Goal: Obtain resource: Obtain resource

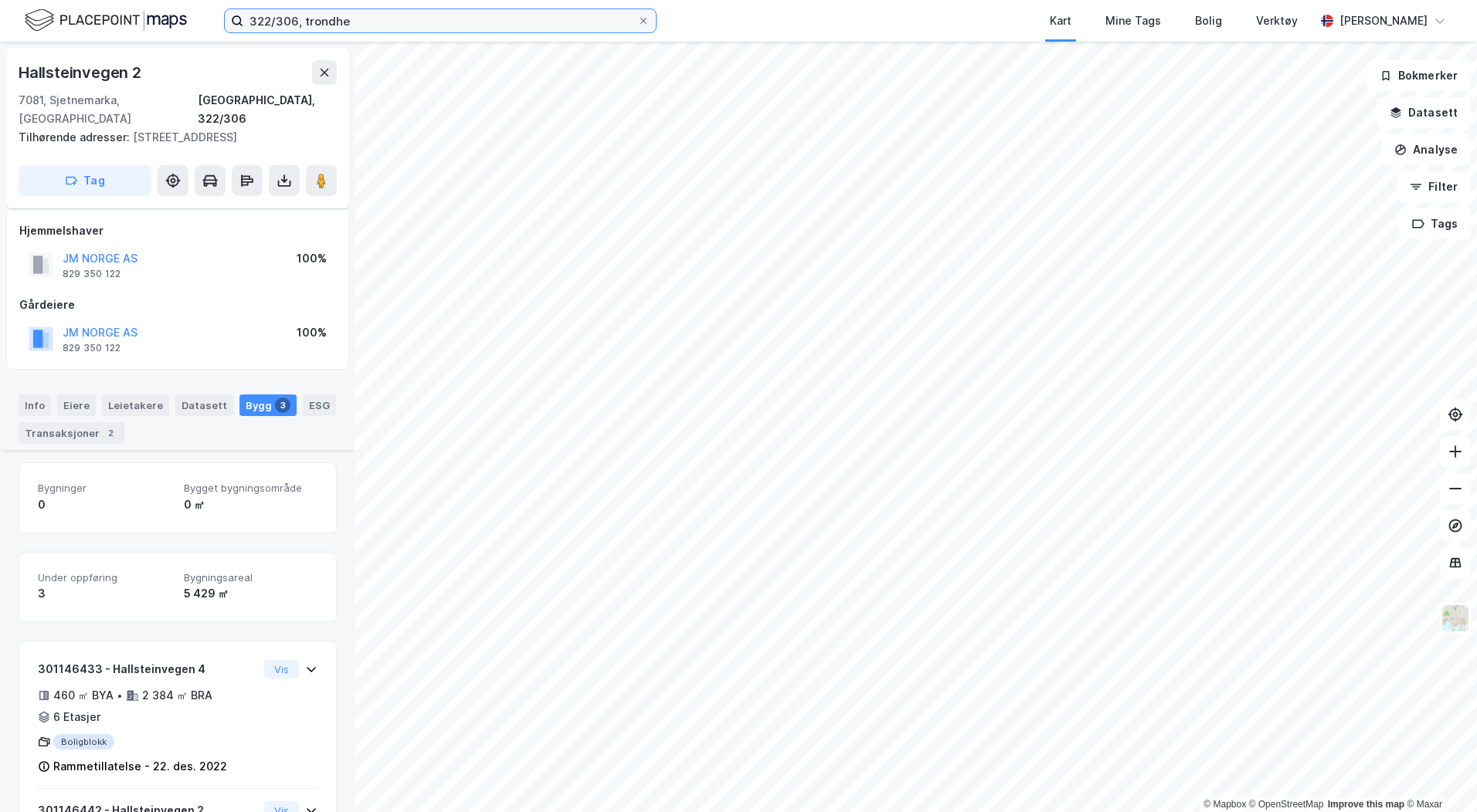
click at [396, 22] on input "322/306, trondhe" at bounding box center [440, 21] width 394 height 23
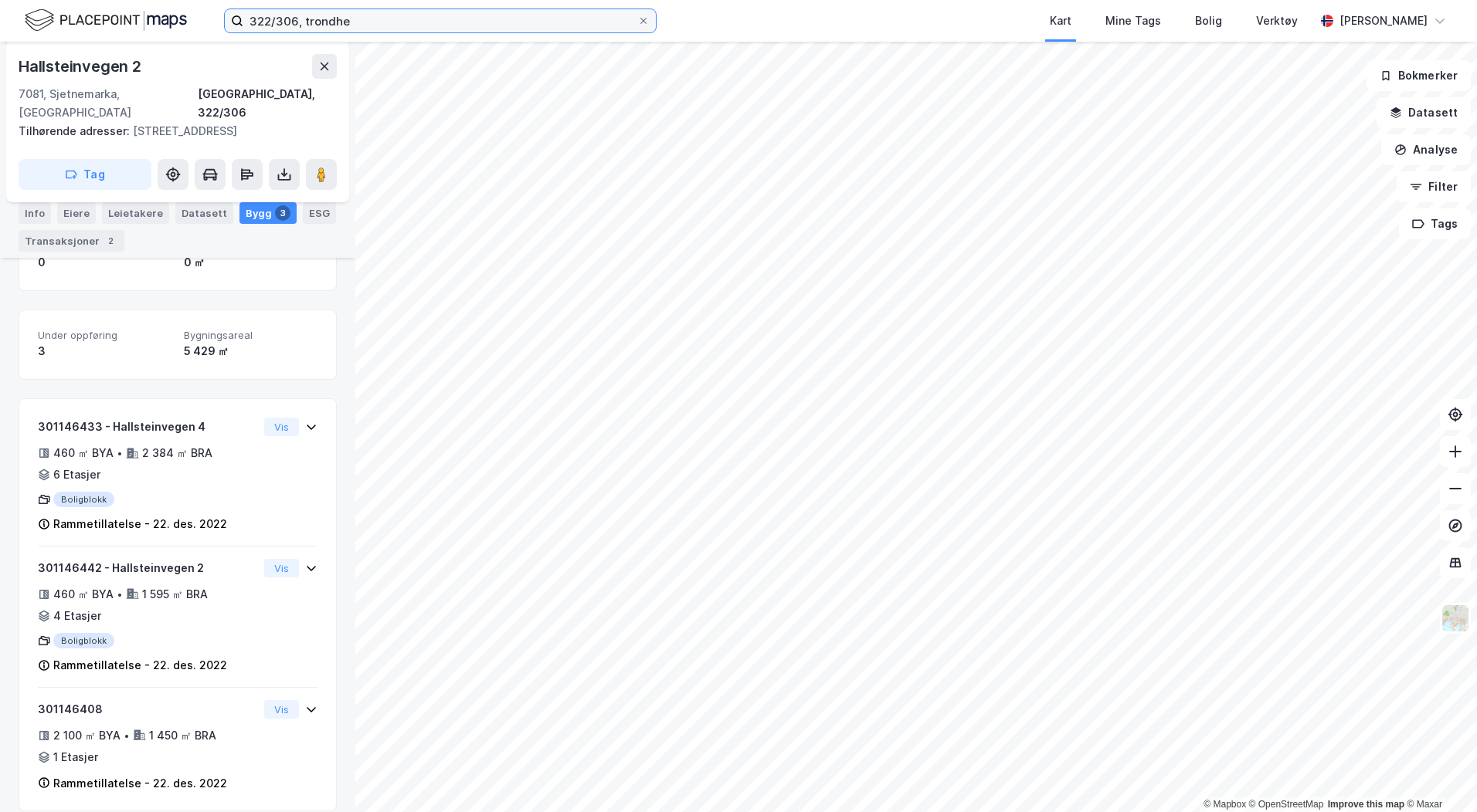
click at [396, 22] on input "322/306, trondhe" at bounding box center [440, 21] width 394 height 23
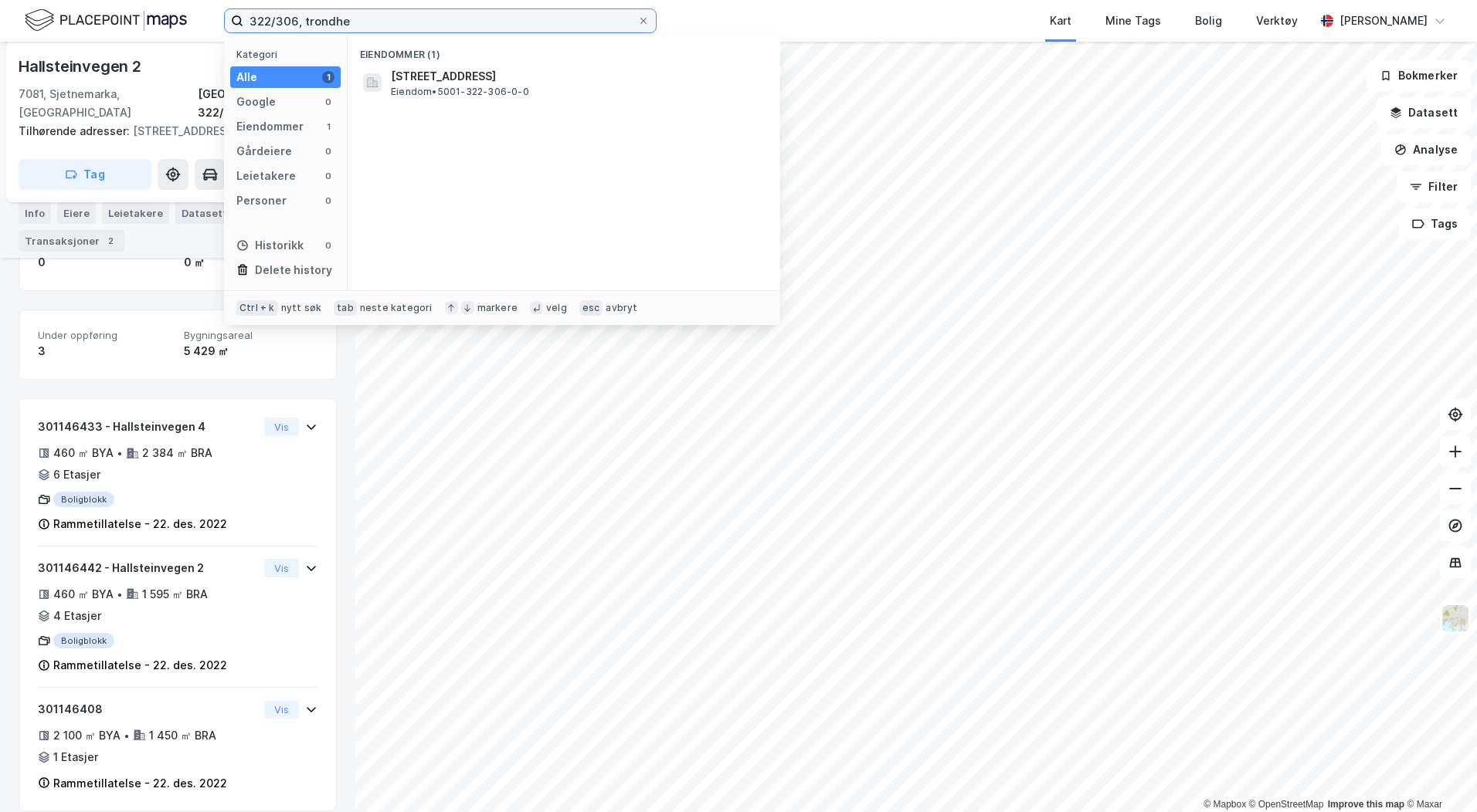
click at [396, 22] on input "322/306, trondhe" at bounding box center [440, 21] width 394 height 23
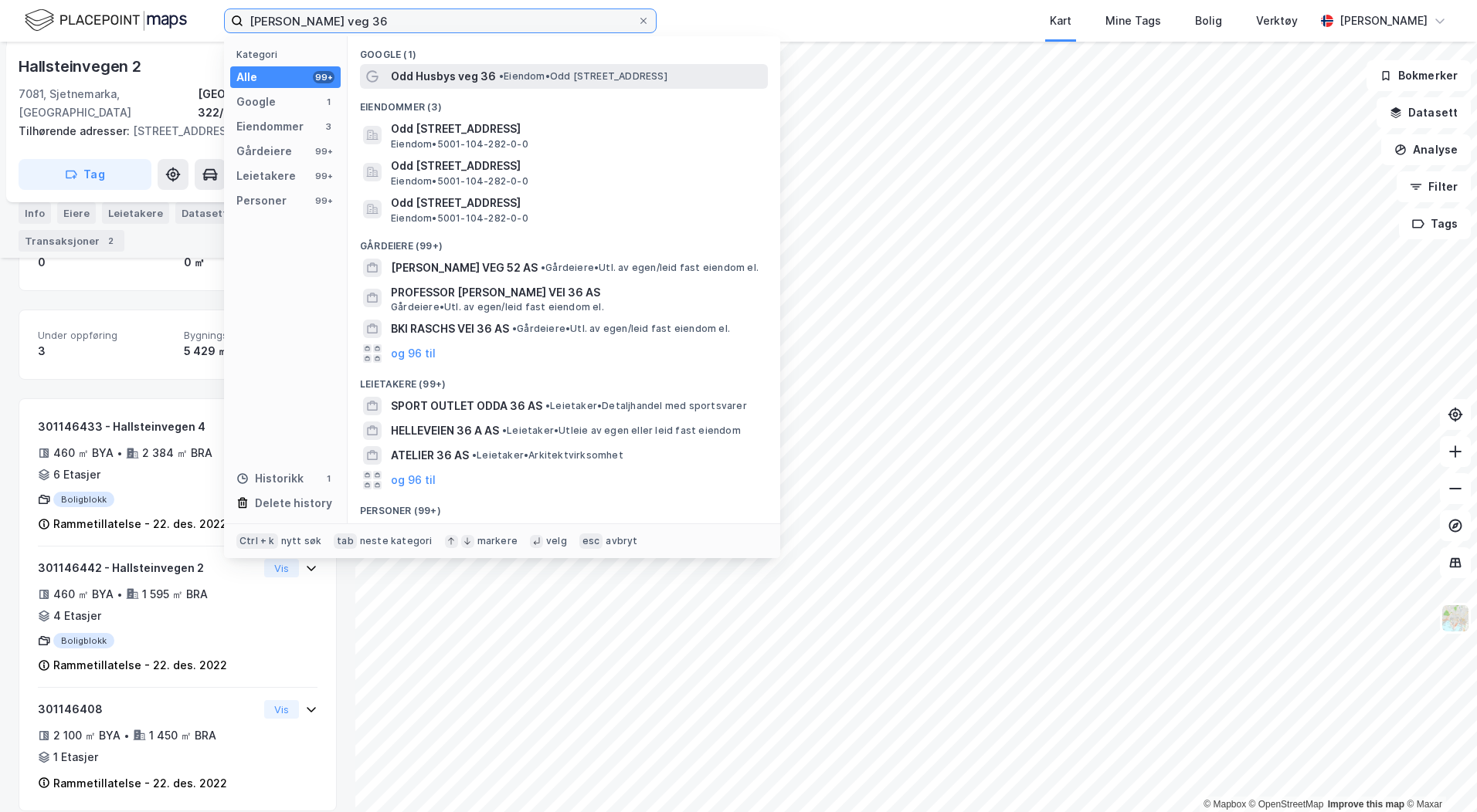
type input "[PERSON_NAME] veg 36"
click at [453, 71] on span "Odd Husbys veg 36" at bounding box center [443, 76] width 105 height 18
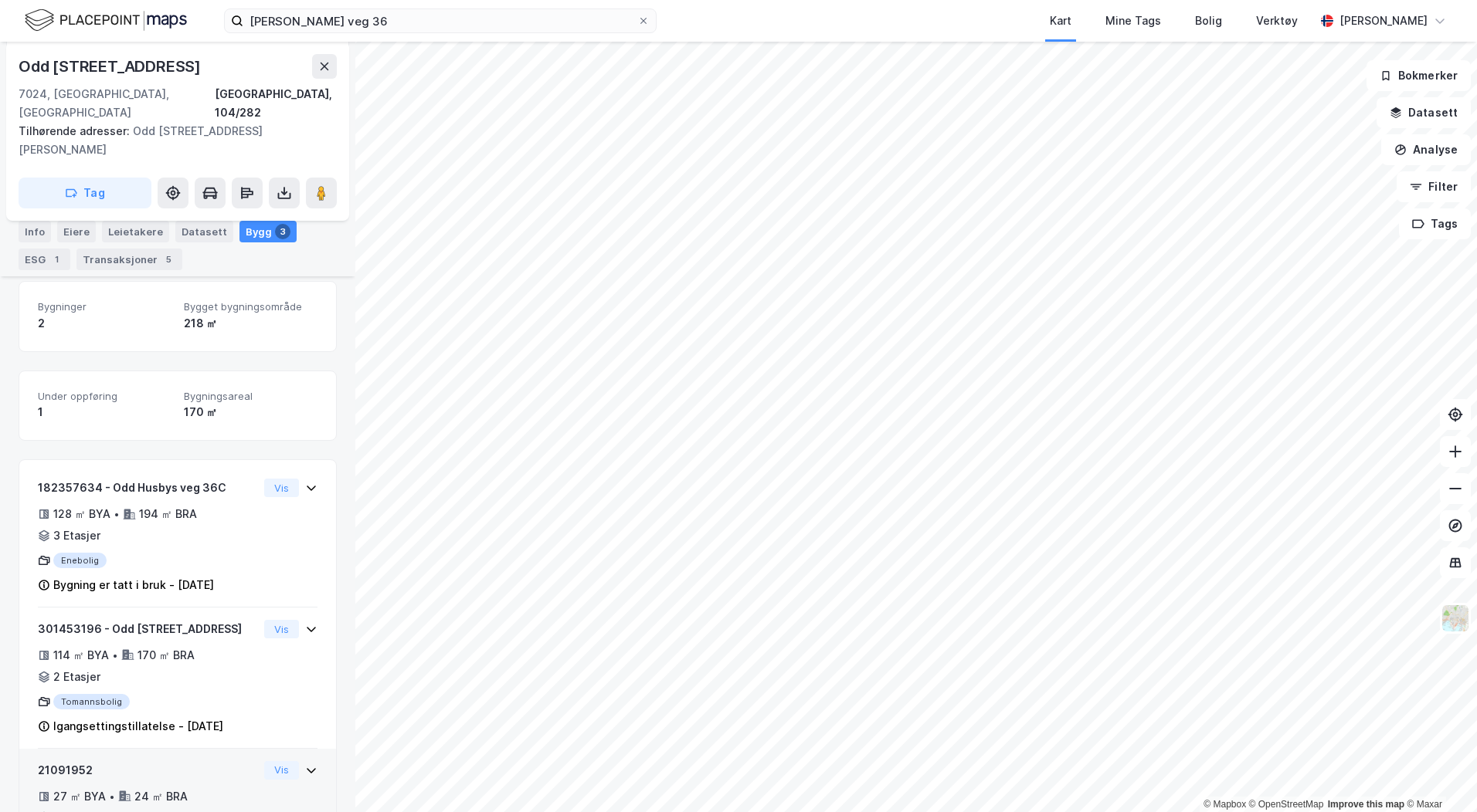
scroll to position [279, 0]
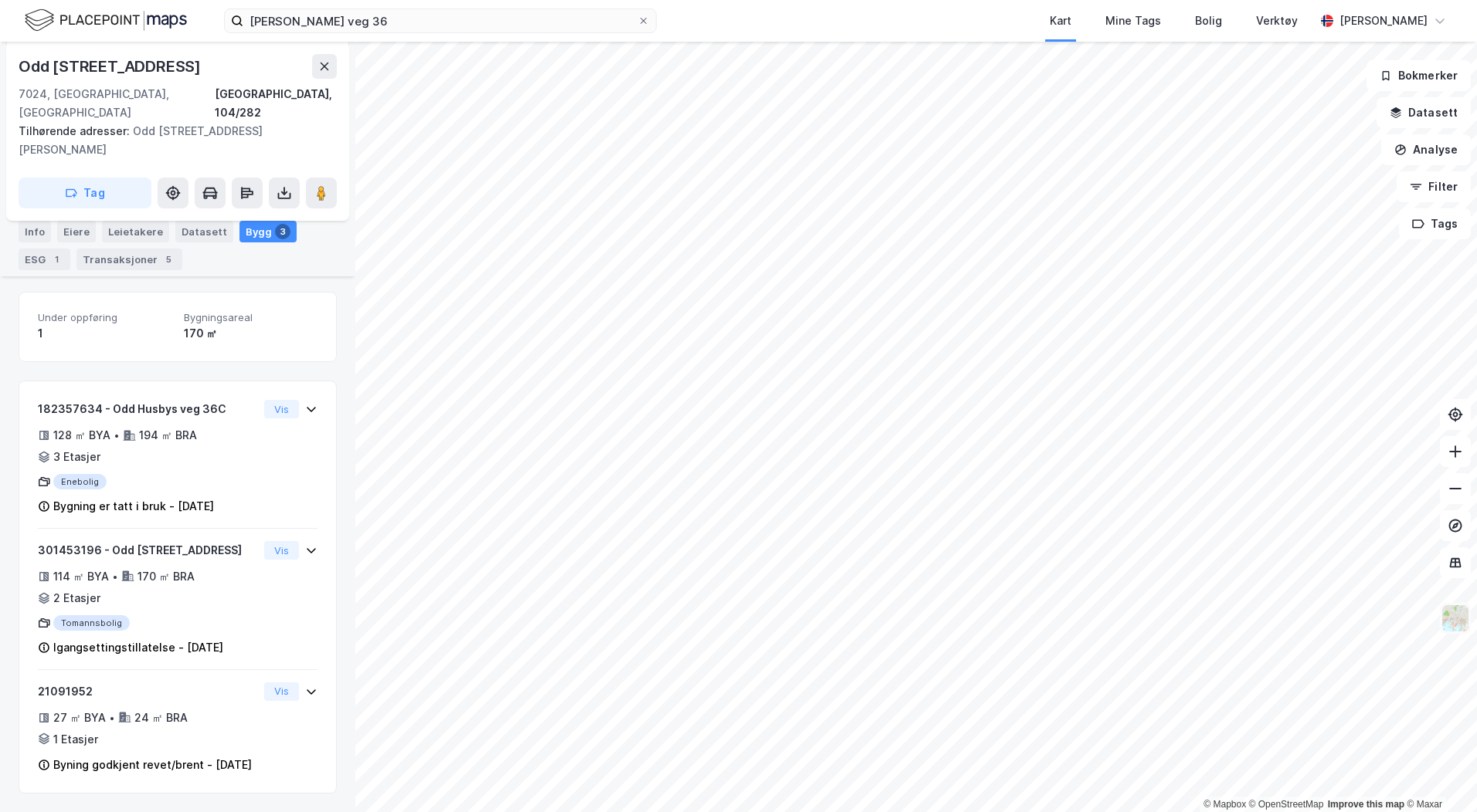
click at [1456, 617] on img at bounding box center [1455, 618] width 29 height 29
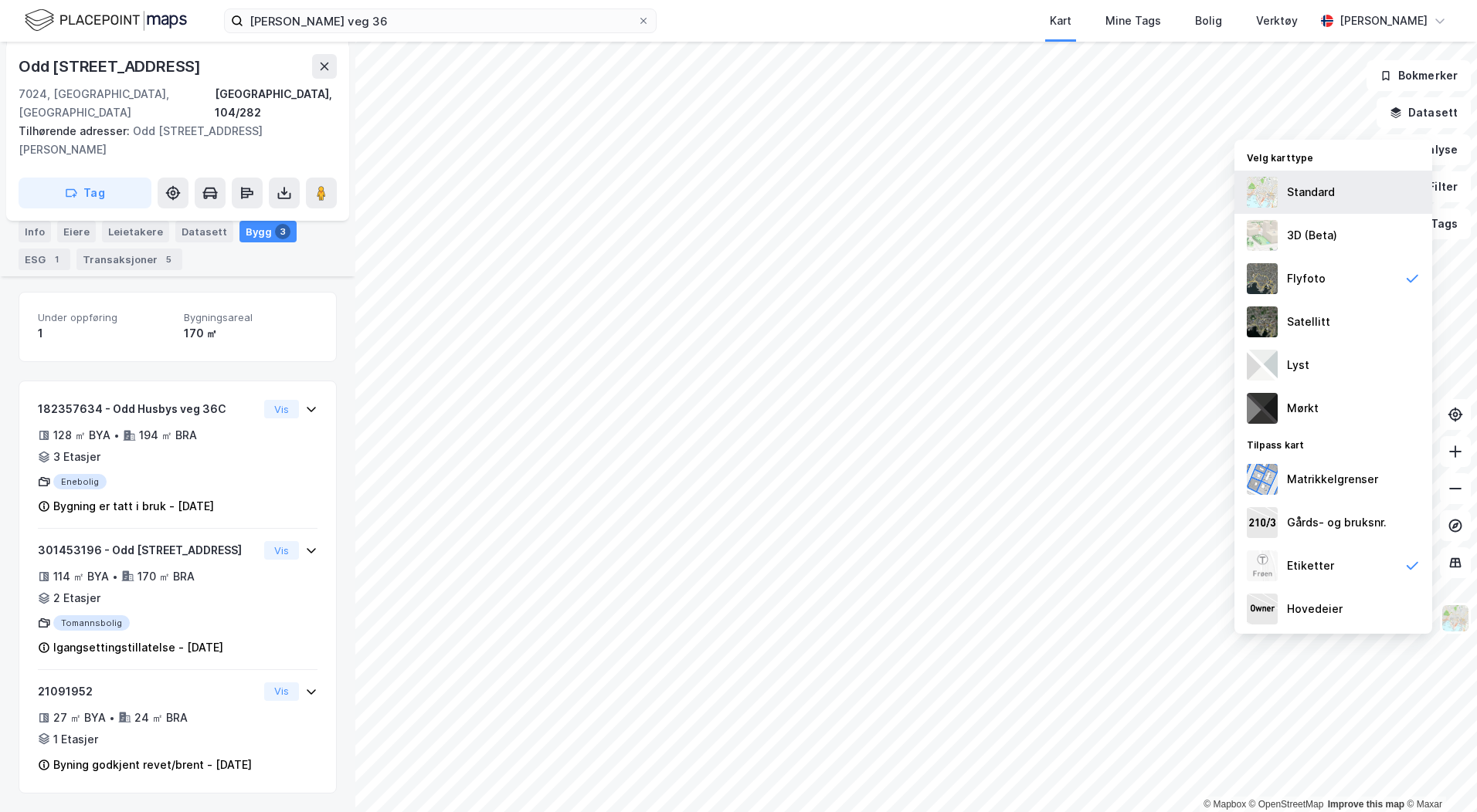
click at [1336, 205] on div "Standard" at bounding box center [1333, 192] width 198 height 43
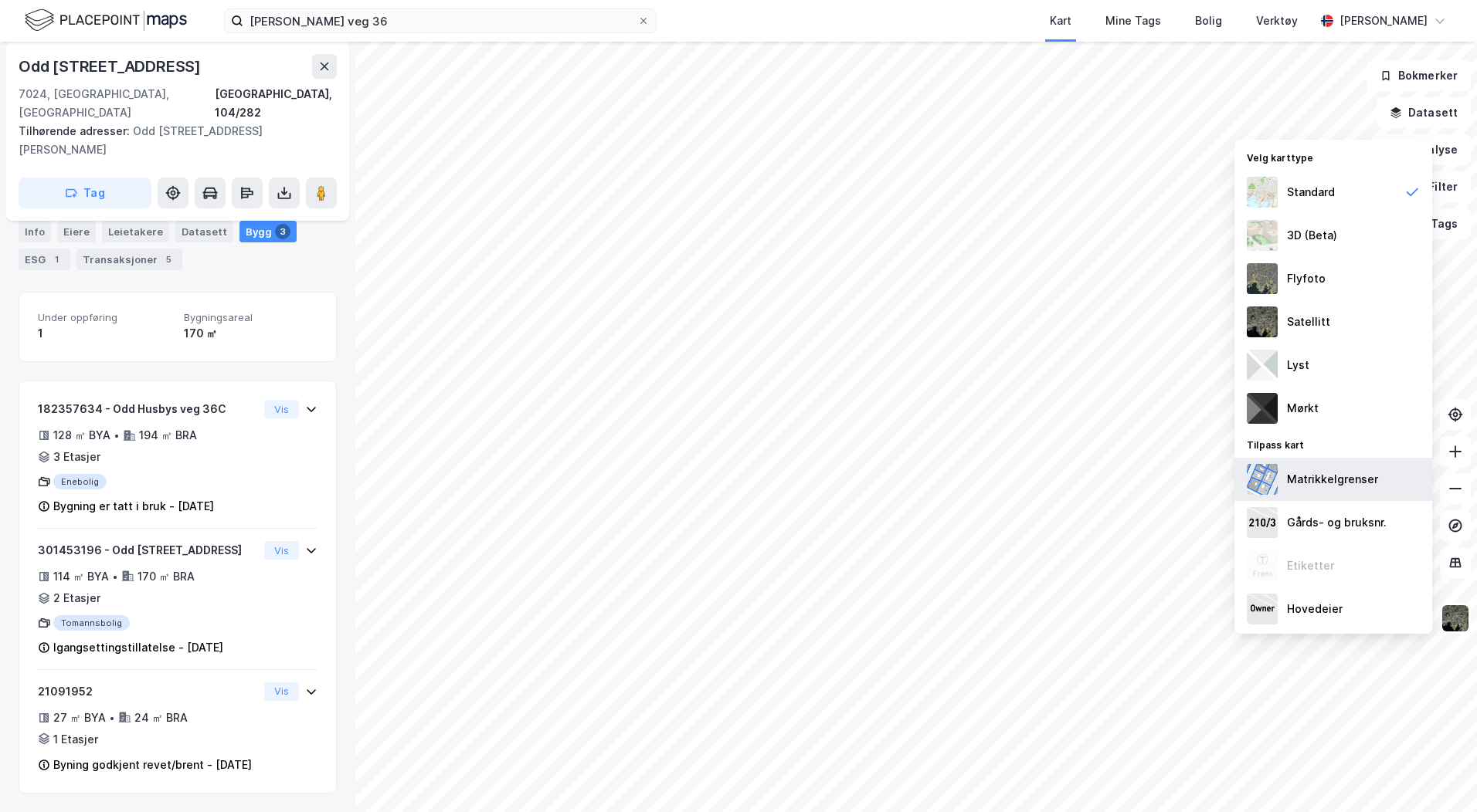
click at [1309, 491] on div "Matrikkelgrenser" at bounding box center [1333, 479] width 198 height 43
click at [1318, 515] on div "Gårds- og bruksnr." at bounding box center [1336, 522] width 100 height 18
click at [70, 235] on div "Eiere" at bounding box center [76, 231] width 39 height 21
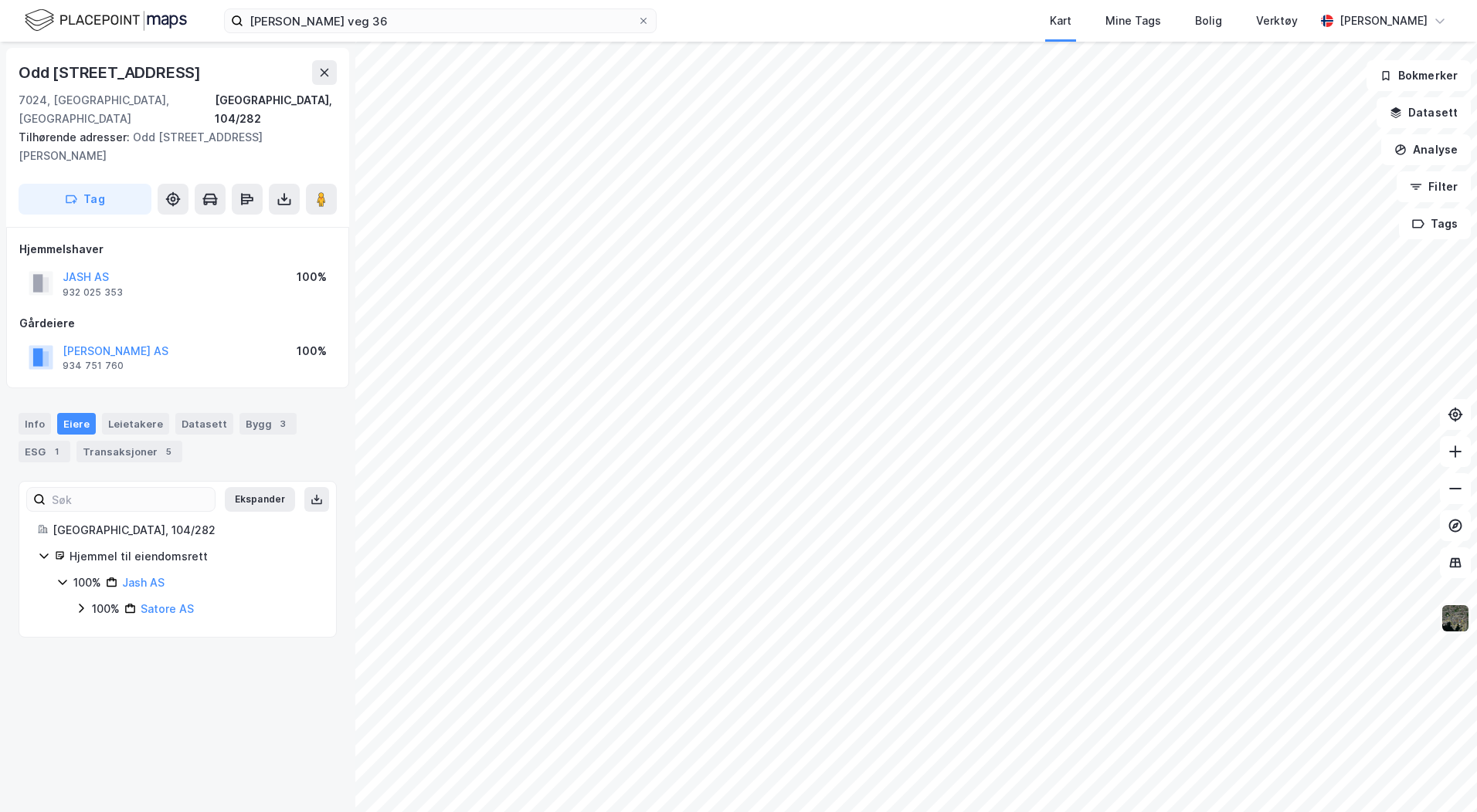
click at [1459, 616] on img at bounding box center [1455, 618] width 29 height 29
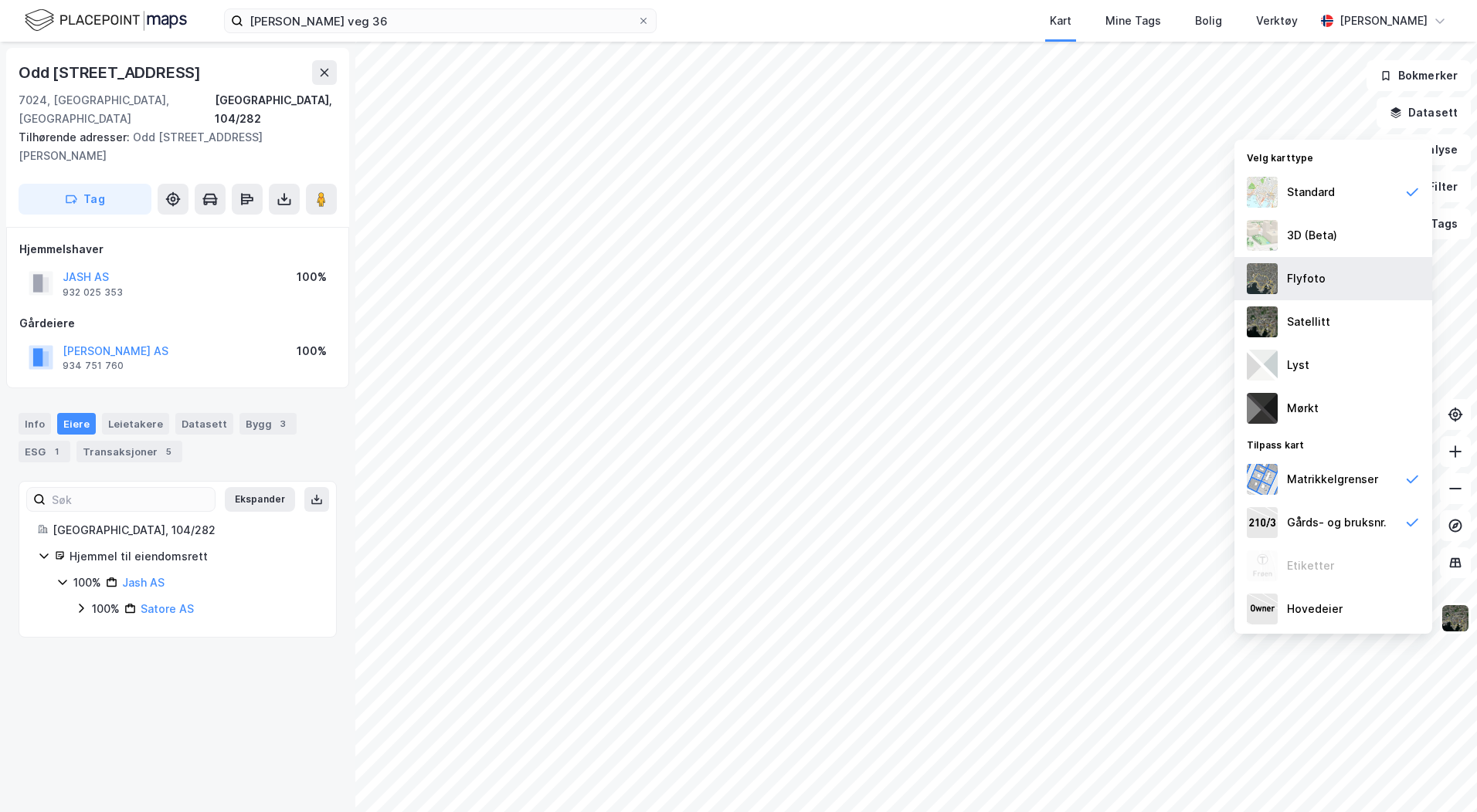
click at [1318, 262] on div "Flyfoto" at bounding box center [1333, 278] width 198 height 43
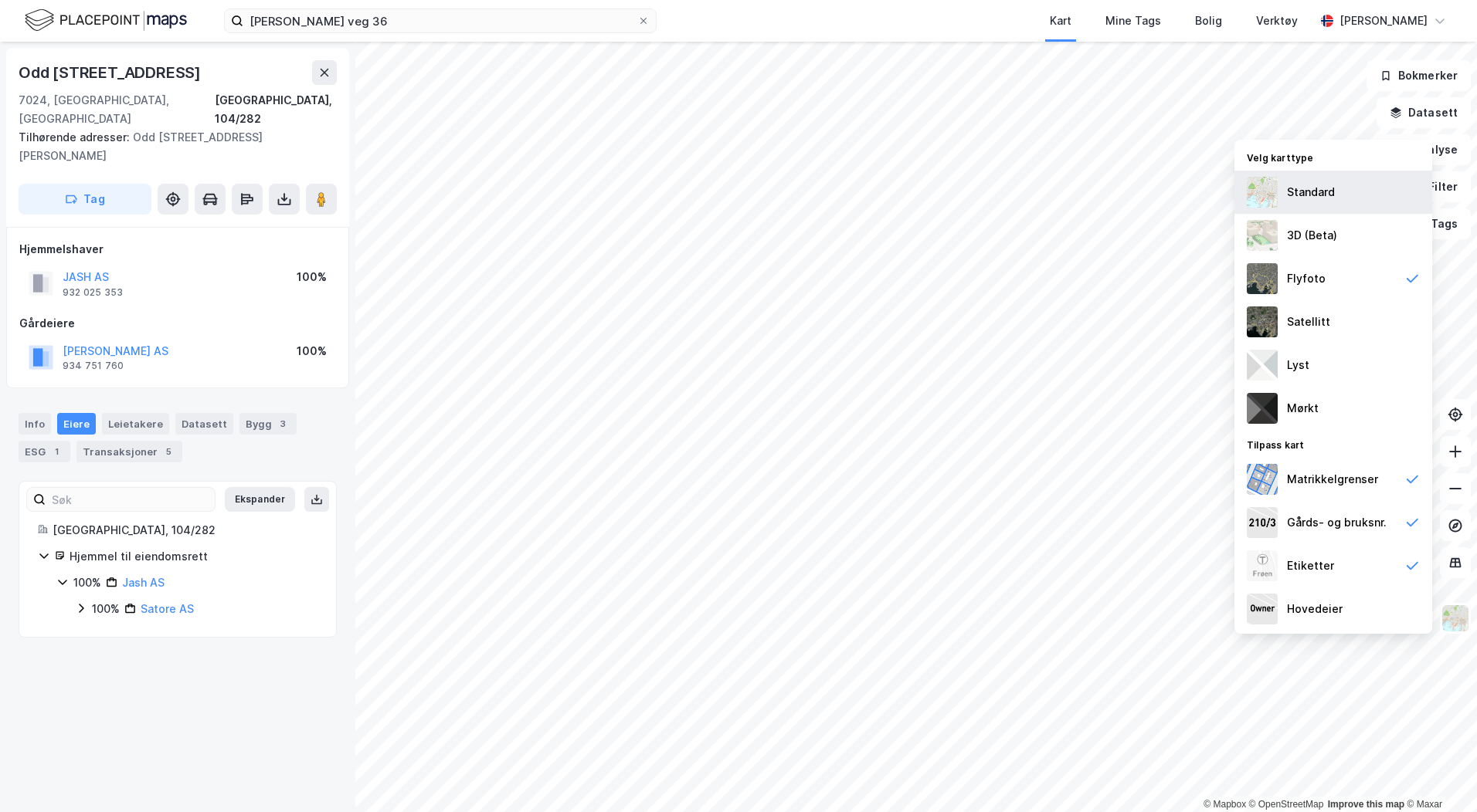
click at [1279, 189] on div "Standard" at bounding box center [1333, 192] width 198 height 43
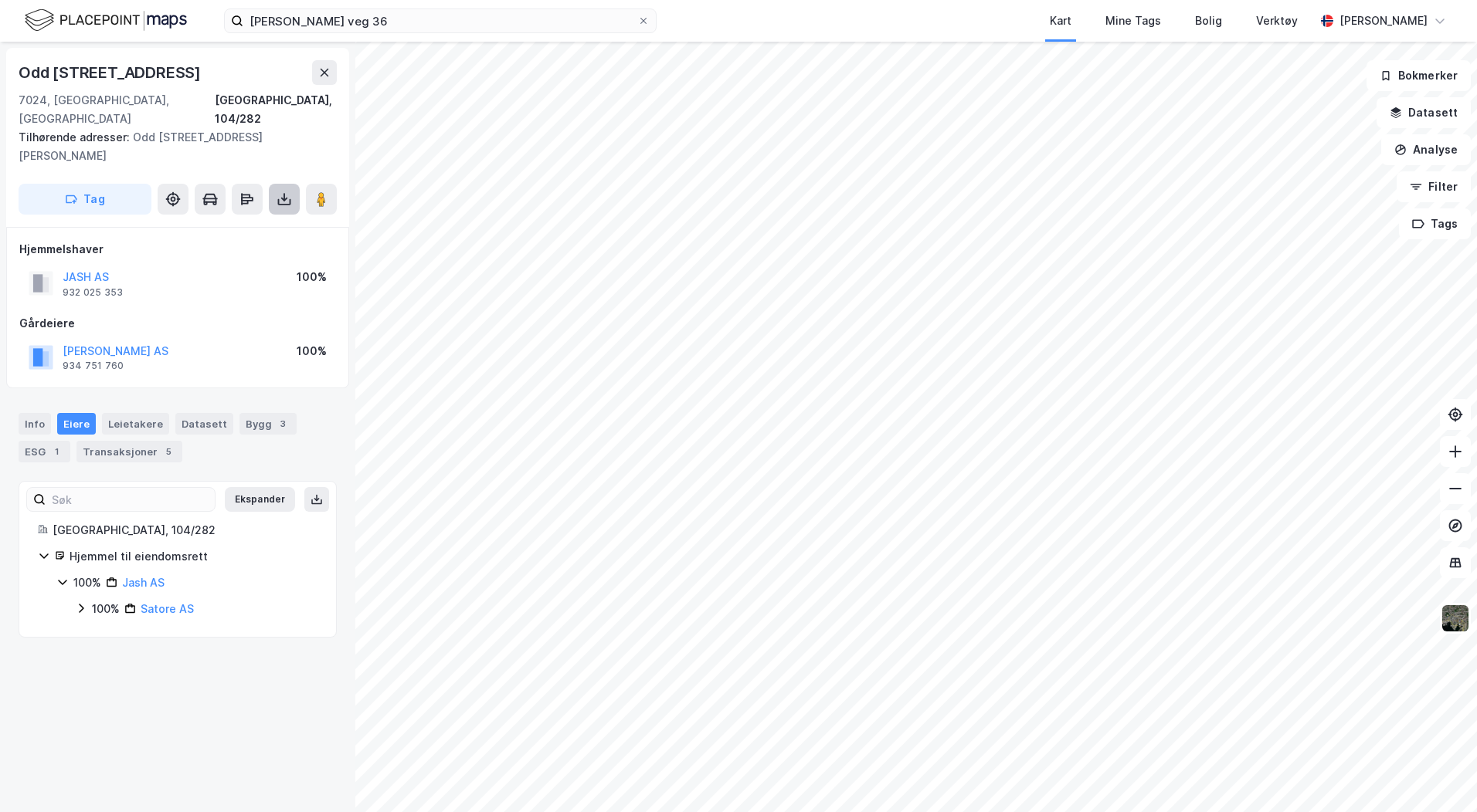
click at [290, 198] on icon at bounding box center [284, 201] width 13 height 6
click at [244, 224] on div "Last ned grunnbok" at bounding box center [207, 230] width 89 height 13
